Goal: Task Accomplishment & Management: Use online tool/utility

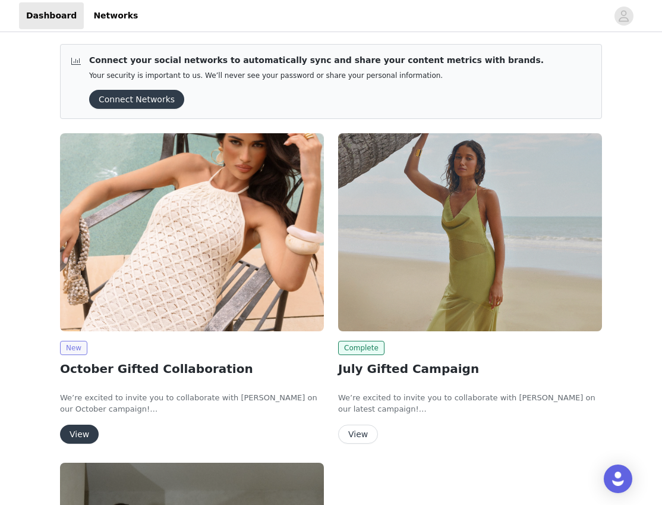
click at [69, 350] on span "New" at bounding box center [73, 348] width 27 height 14
click at [76, 433] on button "View" at bounding box center [79, 433] width 39 height 19
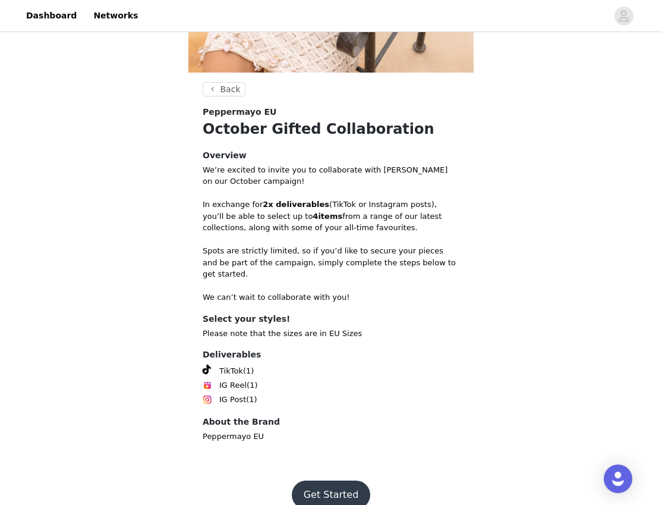
scroll to position [279, 0]
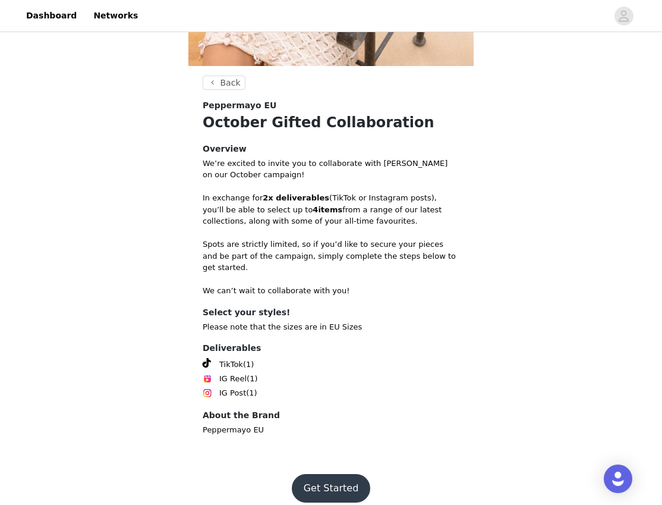
click at [344, 474] on button "Get Started" at bounding box center [331, 488] width 79 height 29
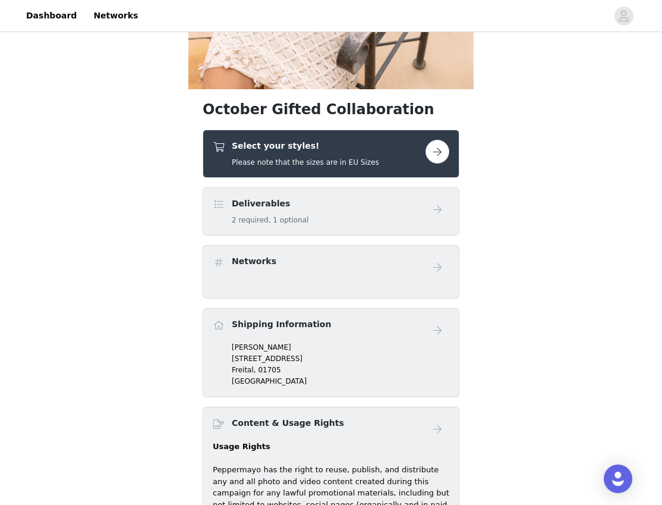
scroll to position [260, 0]
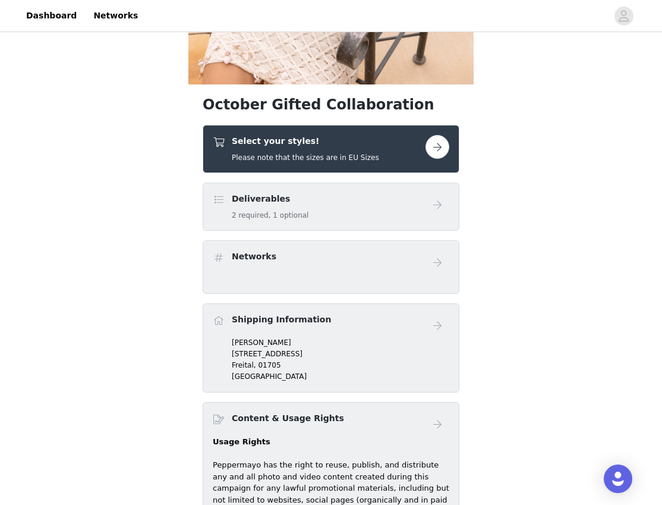
click at [441, 153] on button "button" at bounding box center [438, 147] width 24 height 24
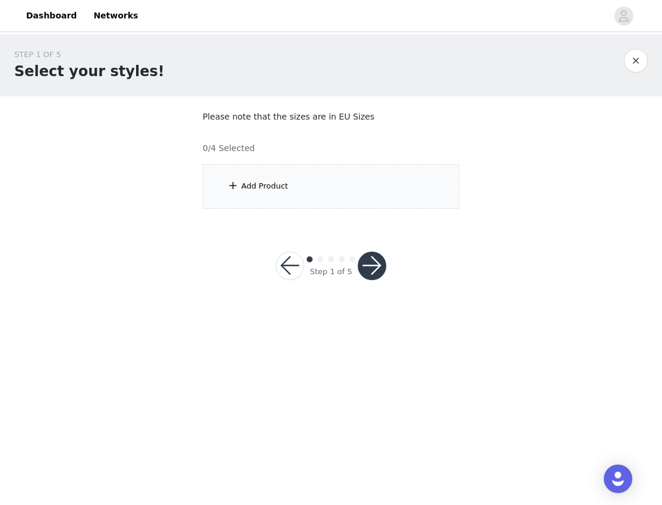
click at [355, 188] on div "Add Product" at bounding box center [331, 186] width 257 height 45
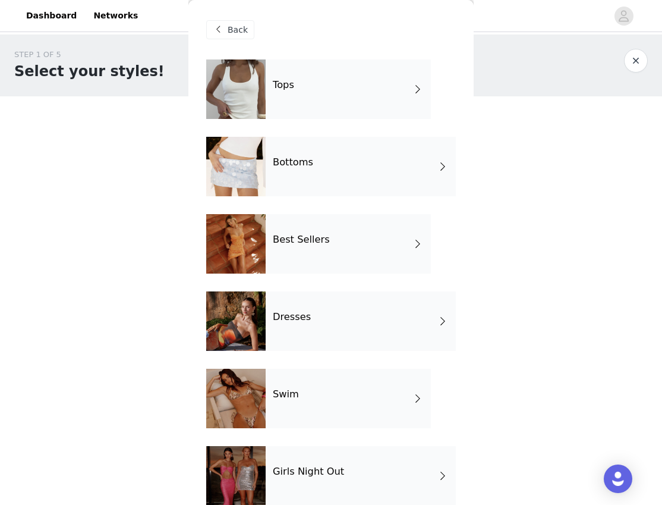
click at [383, 163] on div "Bottoms" at bounding box center [361, 166] width 190 height 59
